Goal: Task Accomplishment & Management: Use online tool/utility

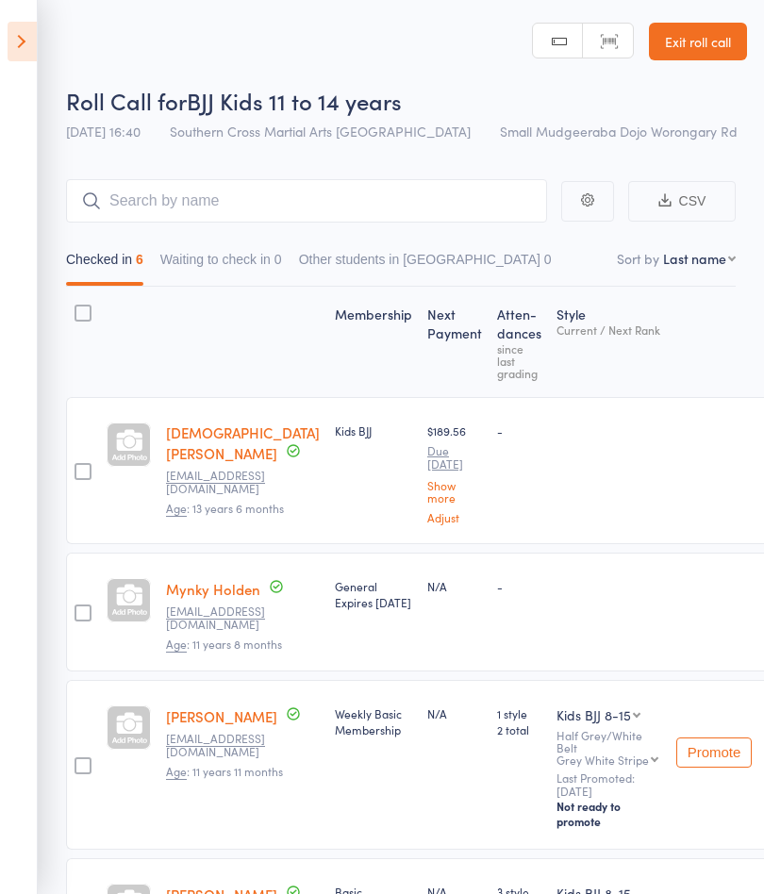
click at [25, 42] on icon at bounding box center [22, 42] width 29 height 40
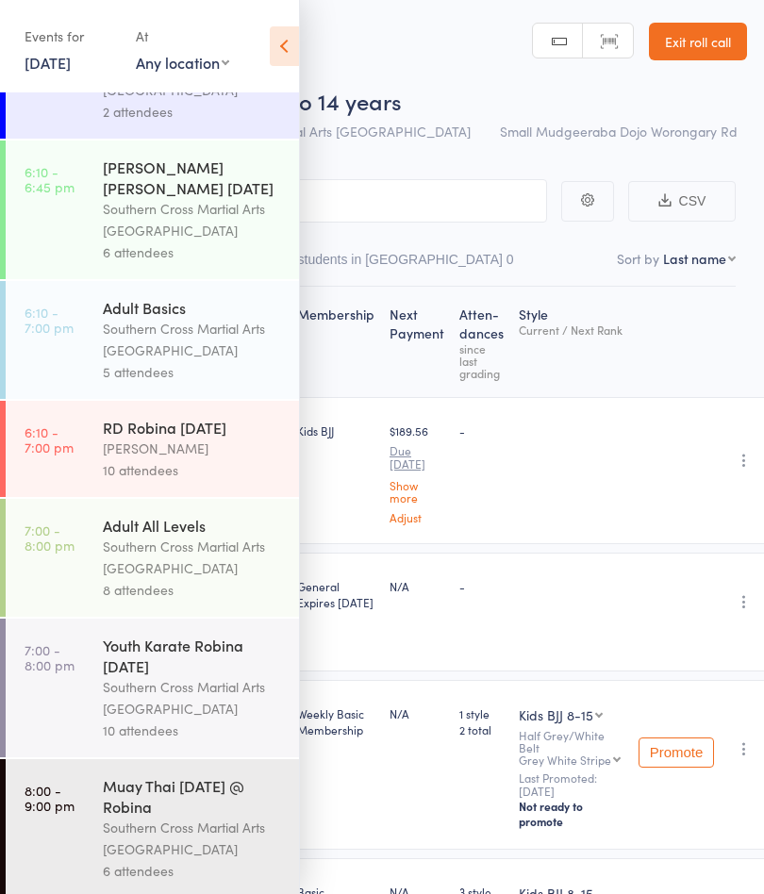
scroll to position [813, 0]
click at [214, 235] on div "Southern Cross Martial Arts [GEOGRAPHIC_DATA]" at bounding box center [193, 218] width 180 height 43
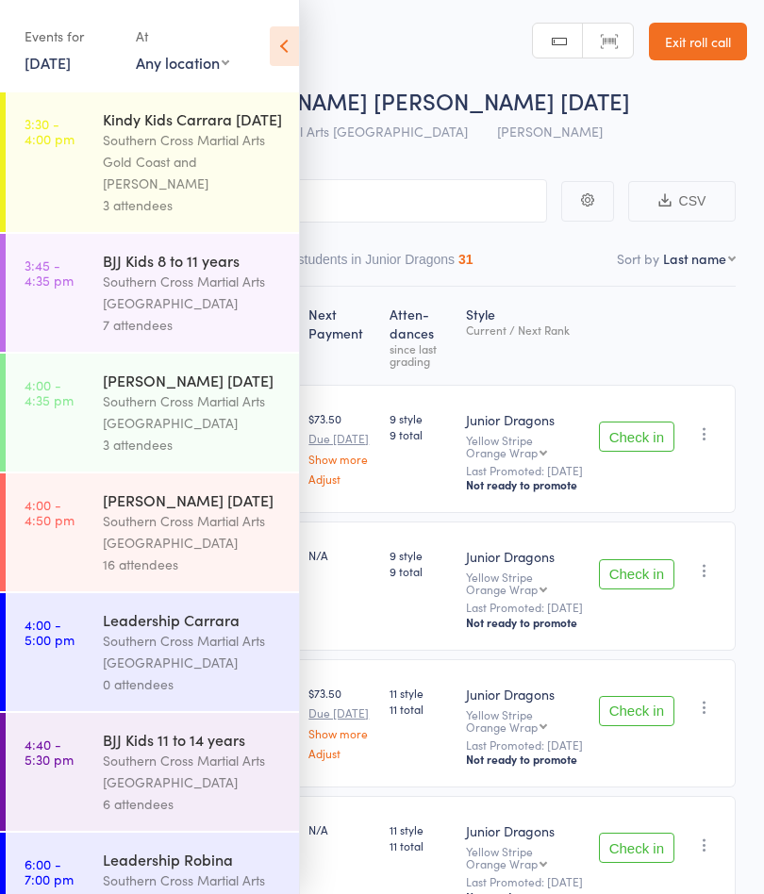
click at [291, 49] on icon at bounding box center [284, 46] width 29 height 40
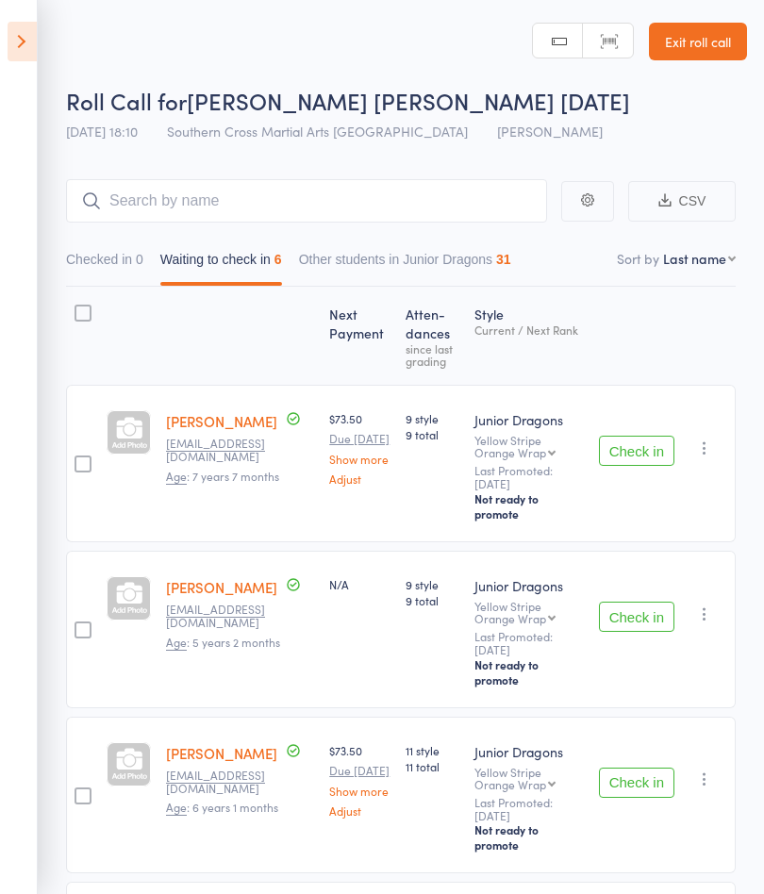
click at [628, 448] on button "Check in" at bounding box center [636, 451] width 75 height 30
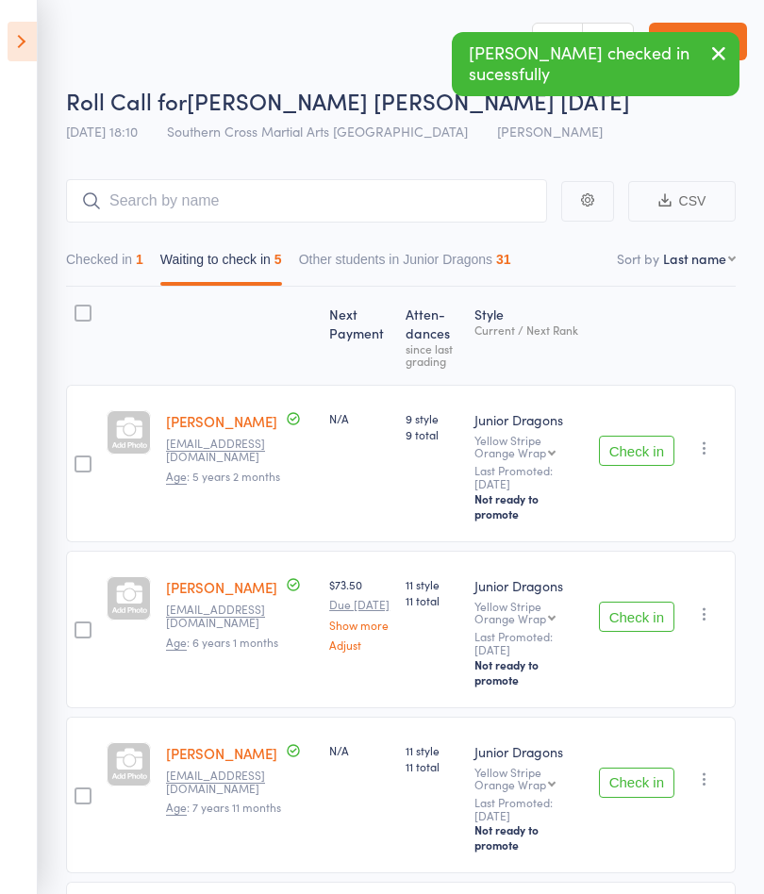
click at [637, 440] on button "Check in" at bounding box center [636, 451] width 75 height 30
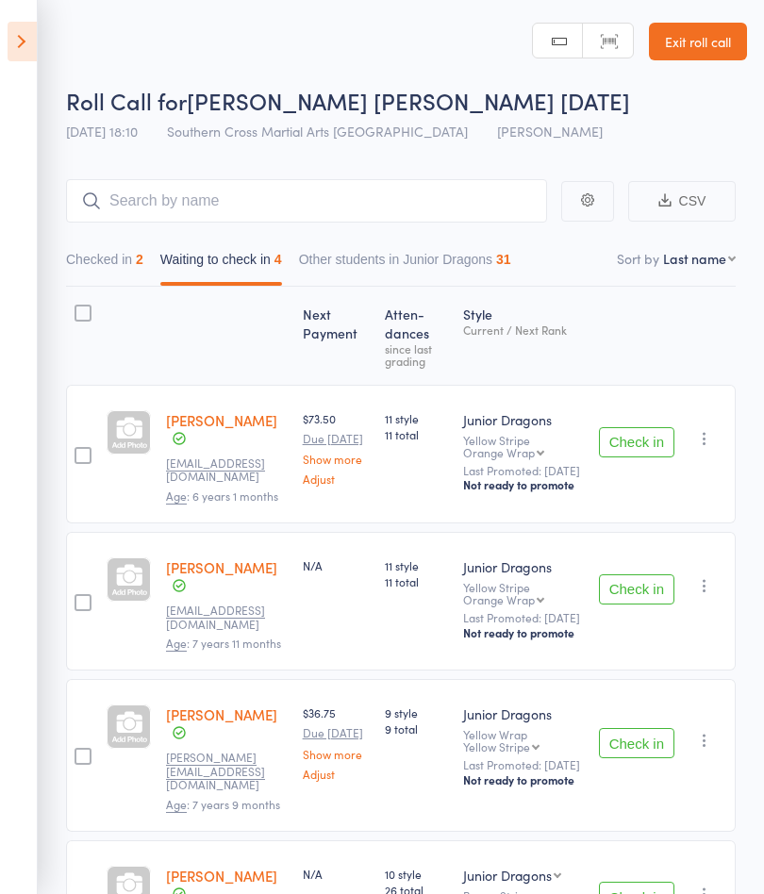
click at [635, 451] on button "Check in" at bounding box center [636, 442] width 75 height 30
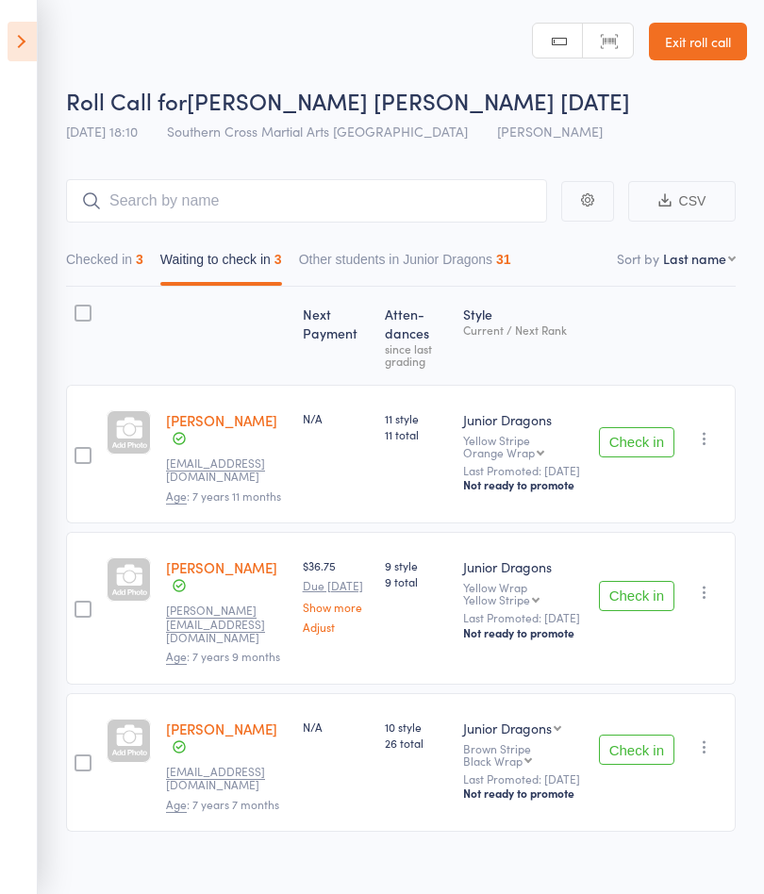
click at [630, 449] on button "Check in" at bounding box center [636, 442] width 75 height 30
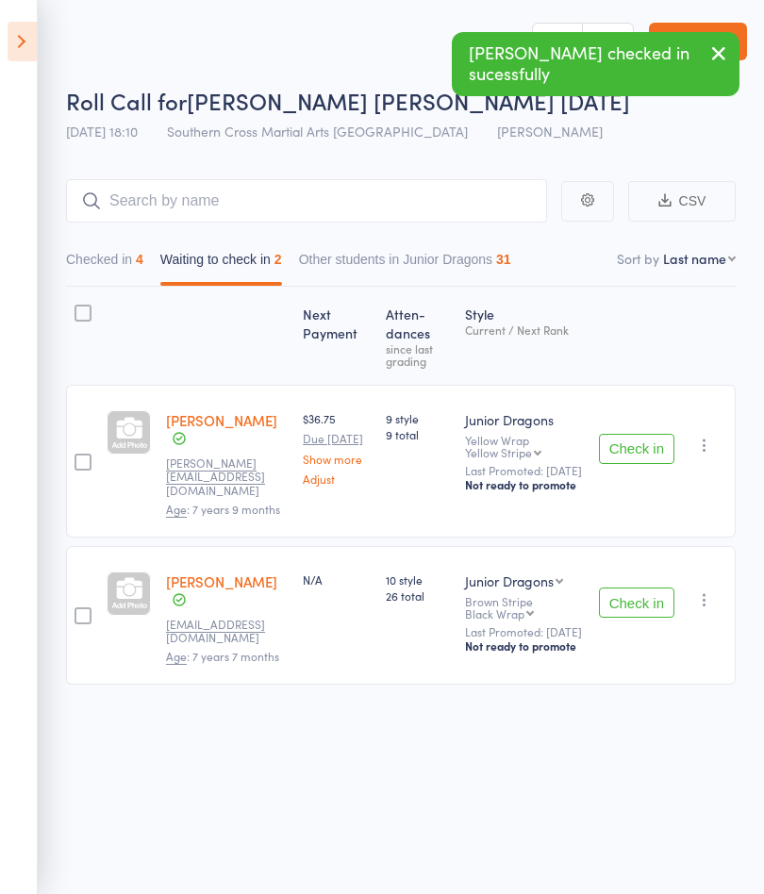
click at [633, 445] on button "Check in" at bounding box center [636, 449] width 75 height 30
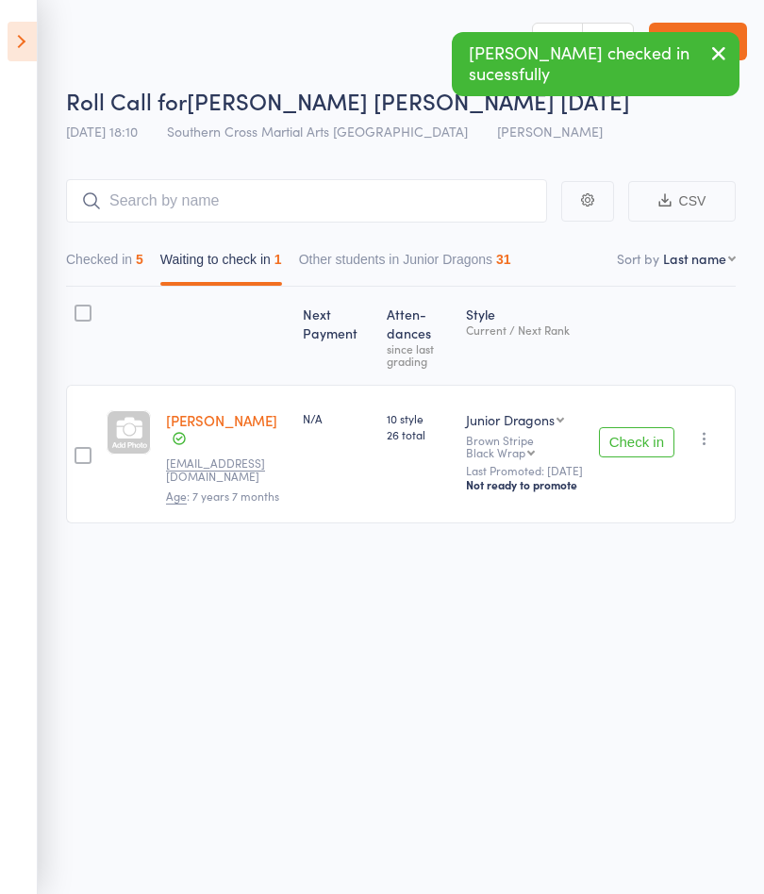
click at [629, 446] on button "Check in" at bounding box center [636, 442] width 75 height 30
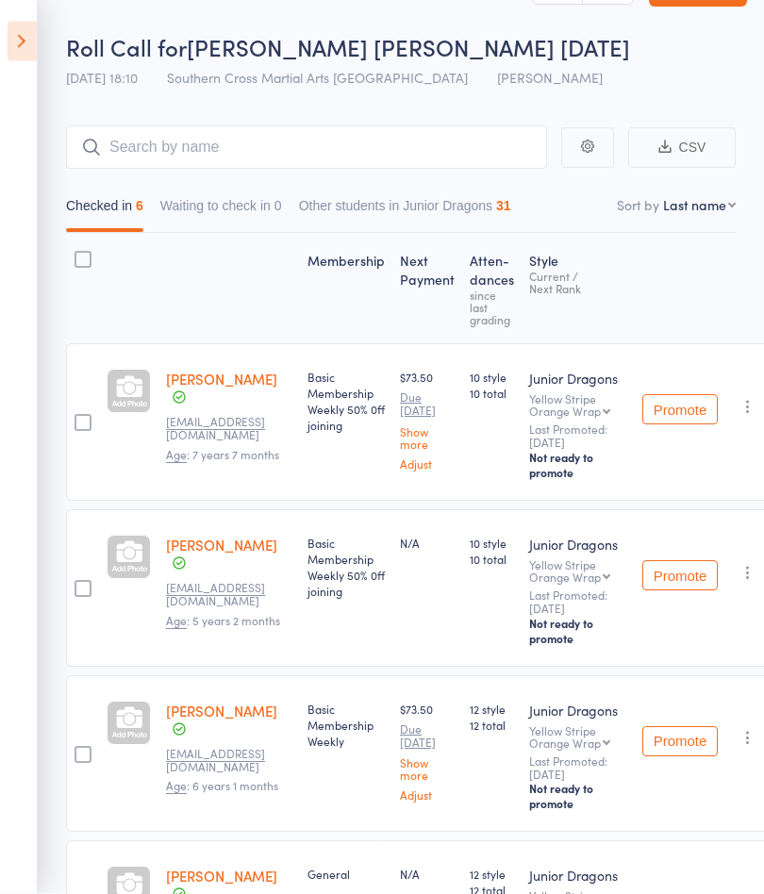
scroll to position [51, 0]
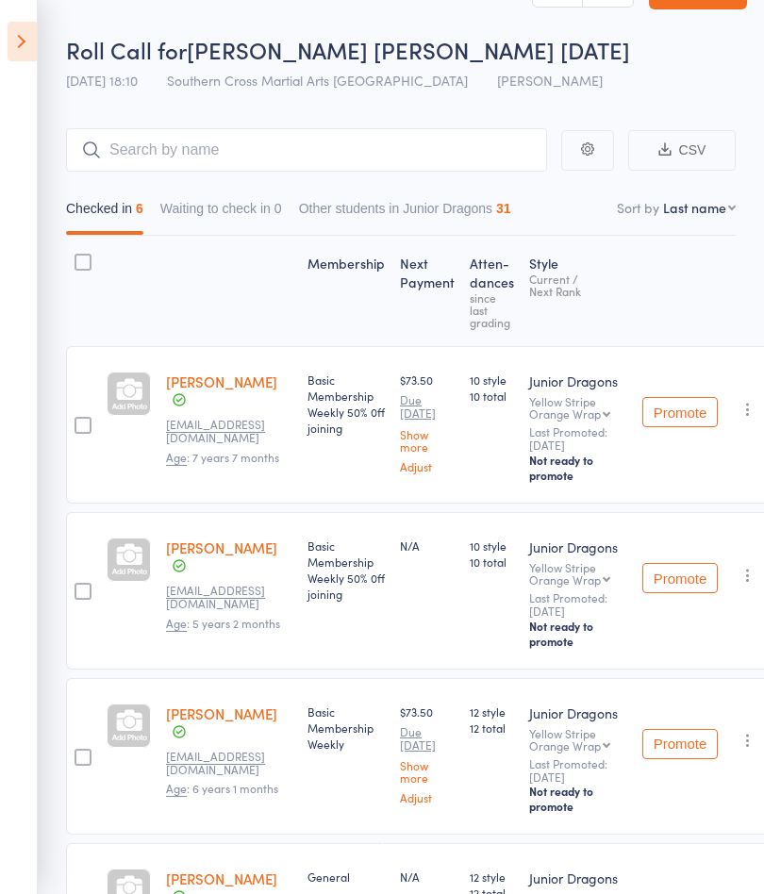
click at [23, 40] on icon at bounding box center [22, 42] width 29 height 40
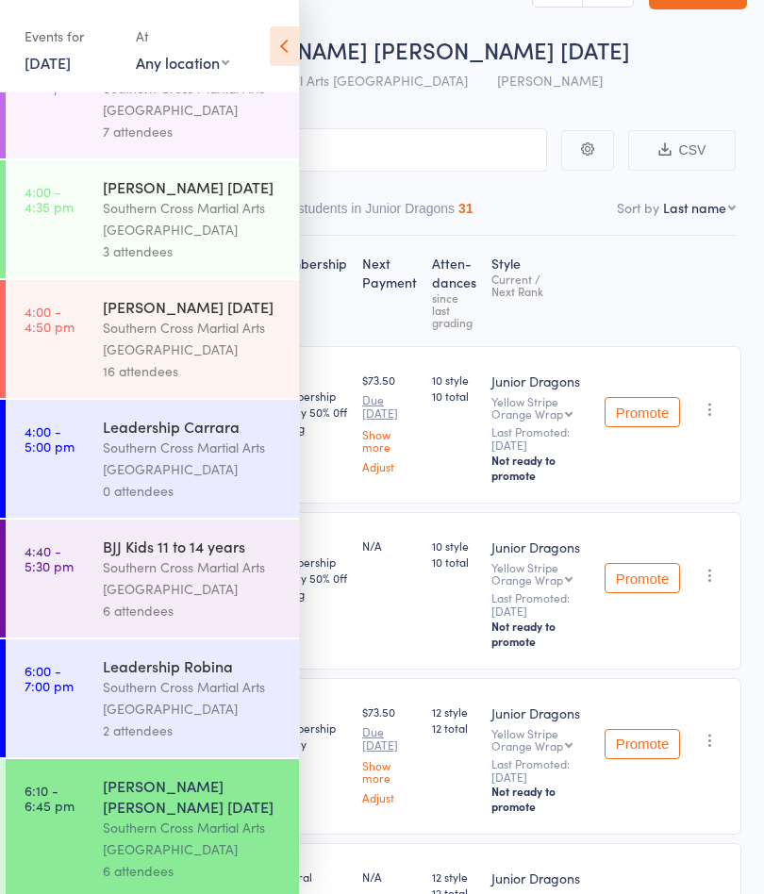
scroll to position [195, 0]
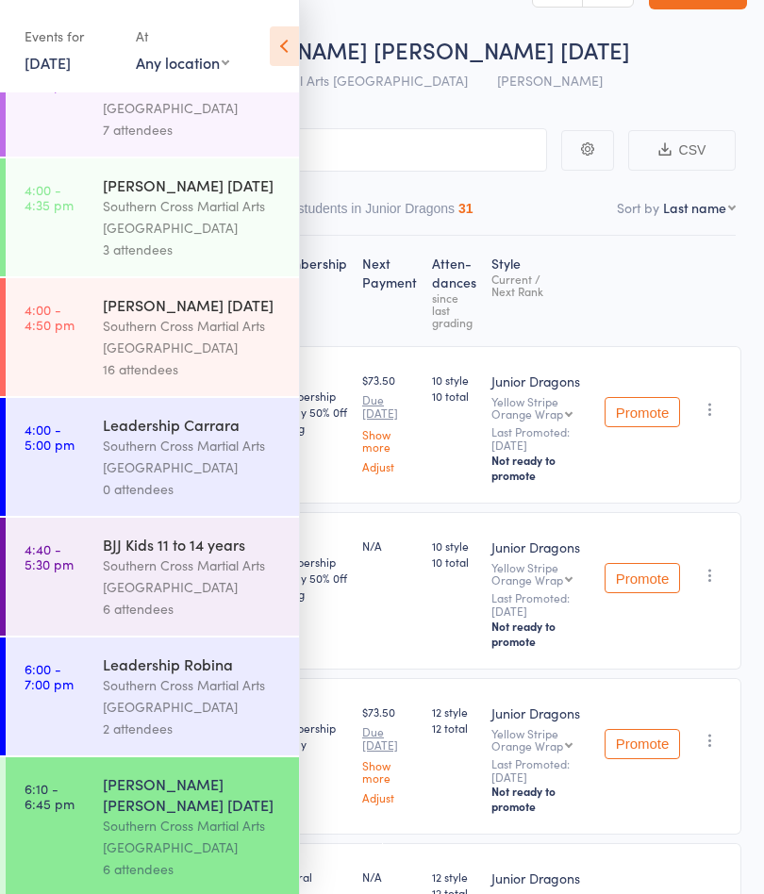
click at [199, 358] on div "Southern Cross Martial Arts [GEOGRAPHIC_DATA]" at bounding box center [193, 336] width 180 height 43
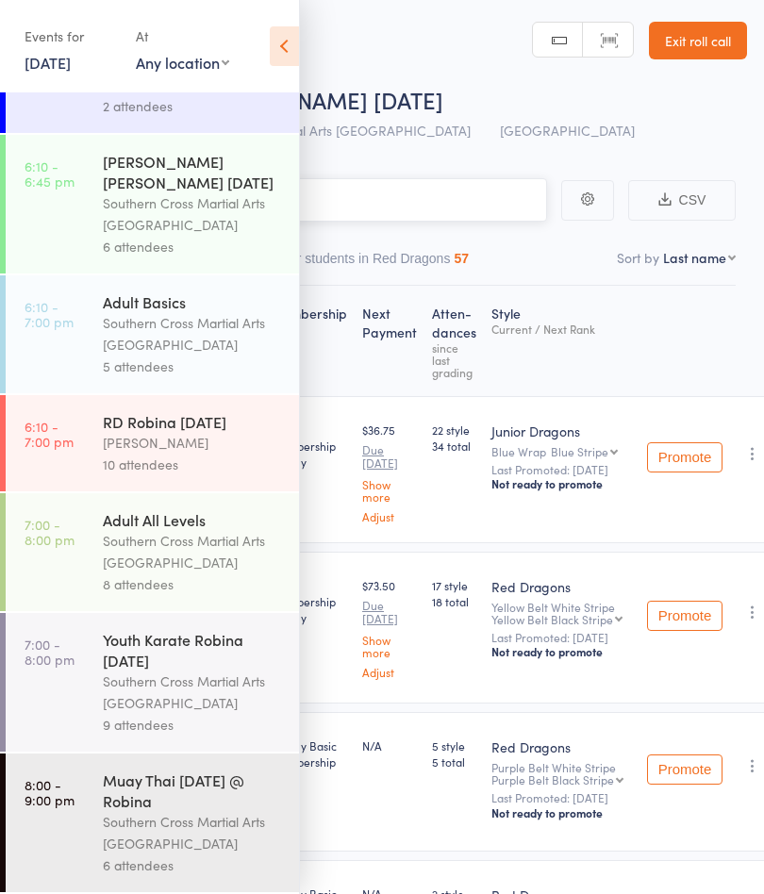
scroll to position [848, 0]
click at [212, 432] on div "[PERSON_NAME]" at bounding box center [193, 443] width 180 height 22
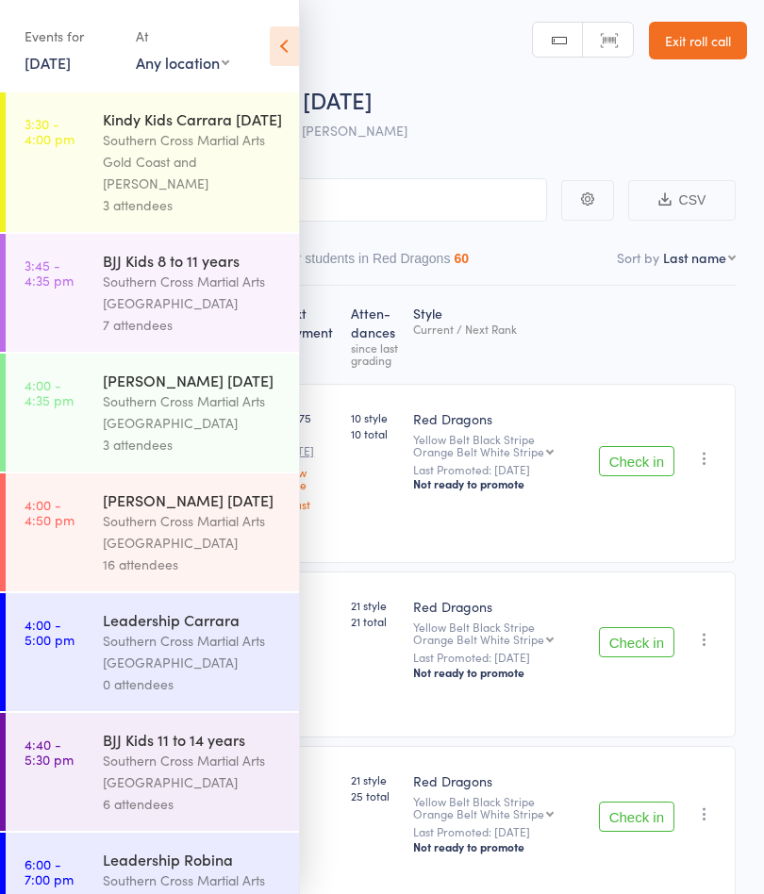
click at [297, 52] on icon at bounding box center [284, 46] width 29 height 40
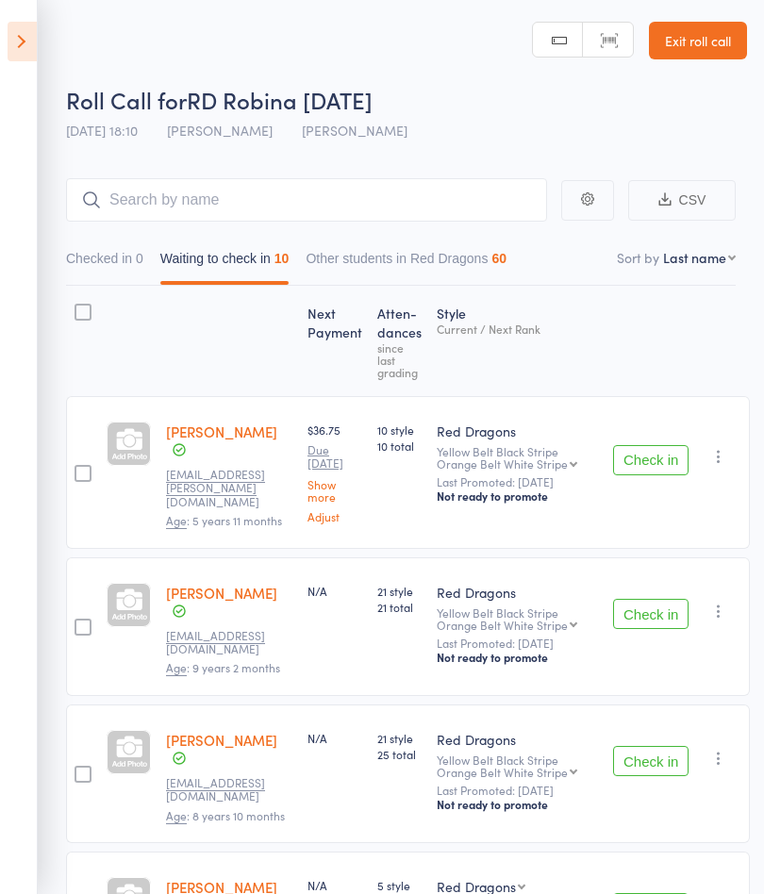
click at [667, 453] on button "Check in" at bounding box center [650, 460] width 75 height 30
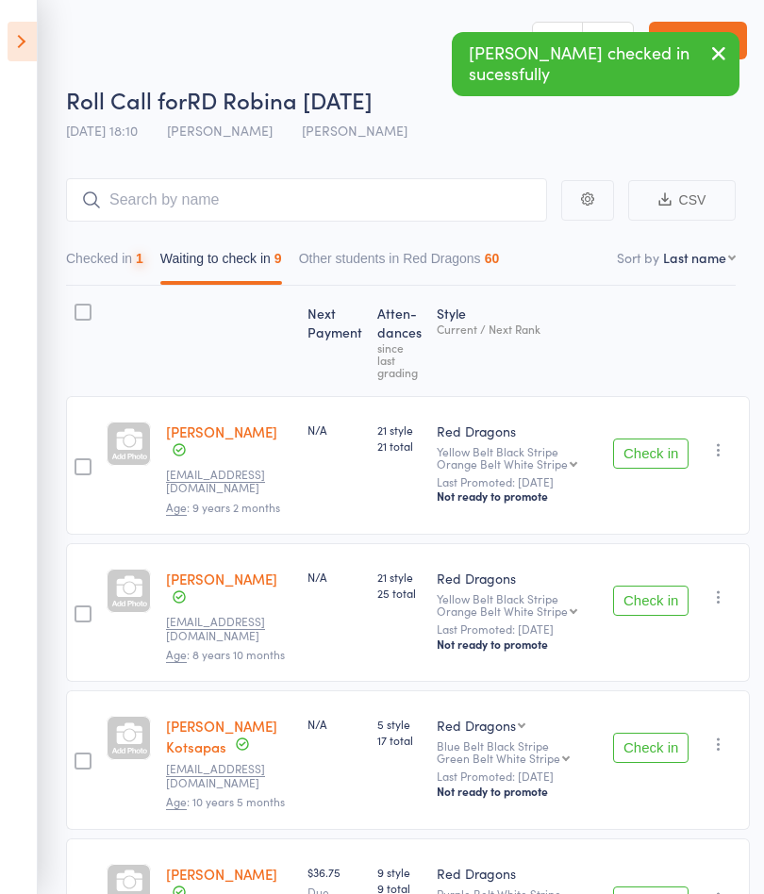
click at [676, 451] on button "Check in" at bounding box center [650, 453] width 75 height 30
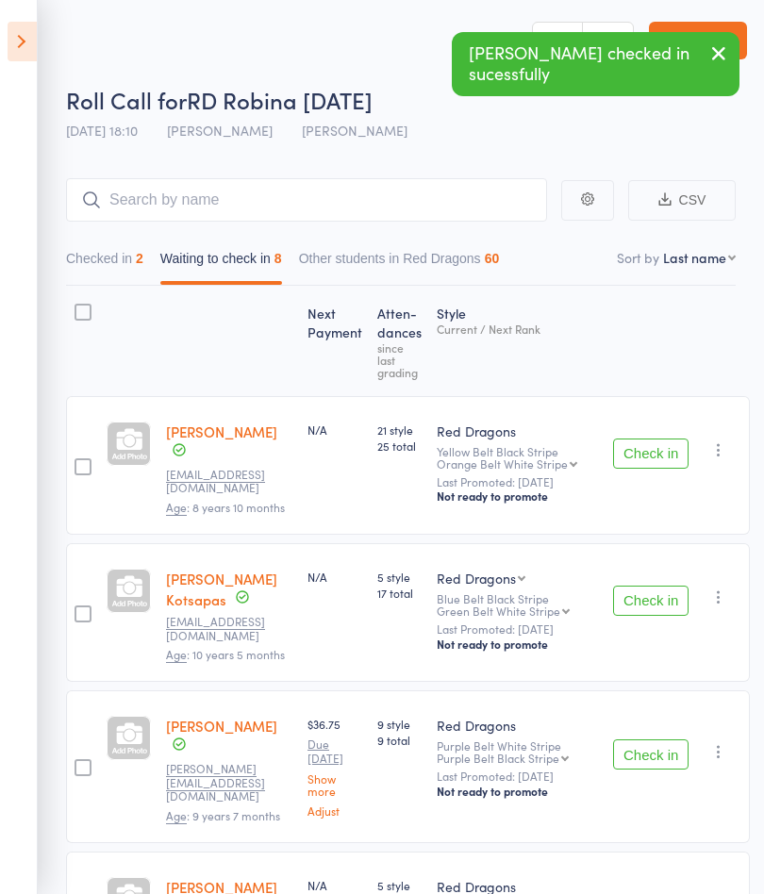
click at [680, 446] on button "Check in" at bounding box center [650, 453] width 75 height 30
